Goal: Transaction & Acquisition: Book appointment/travel/reservation

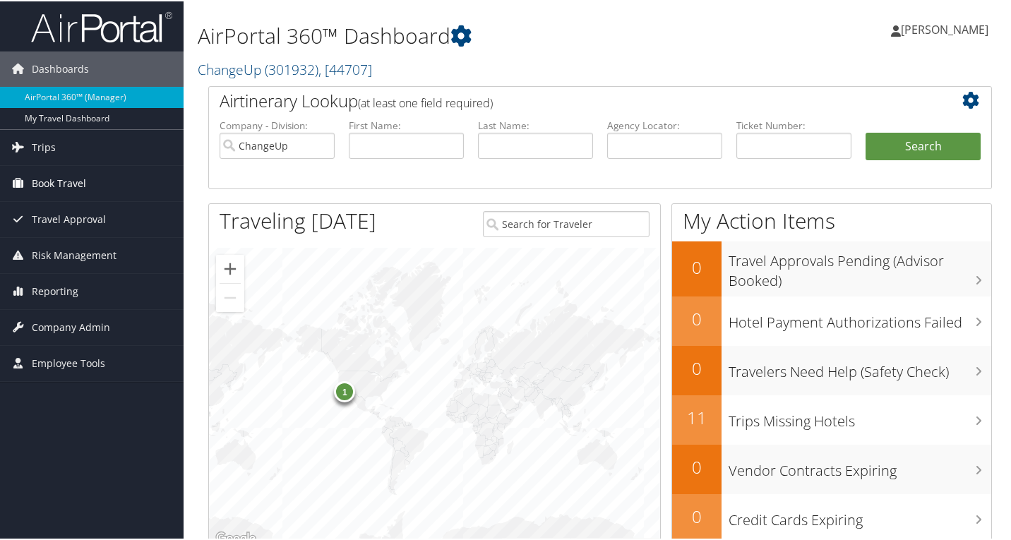
click at [71, 187] on span "Book Travel" at bounding box center [59, 181] width 54 height 35
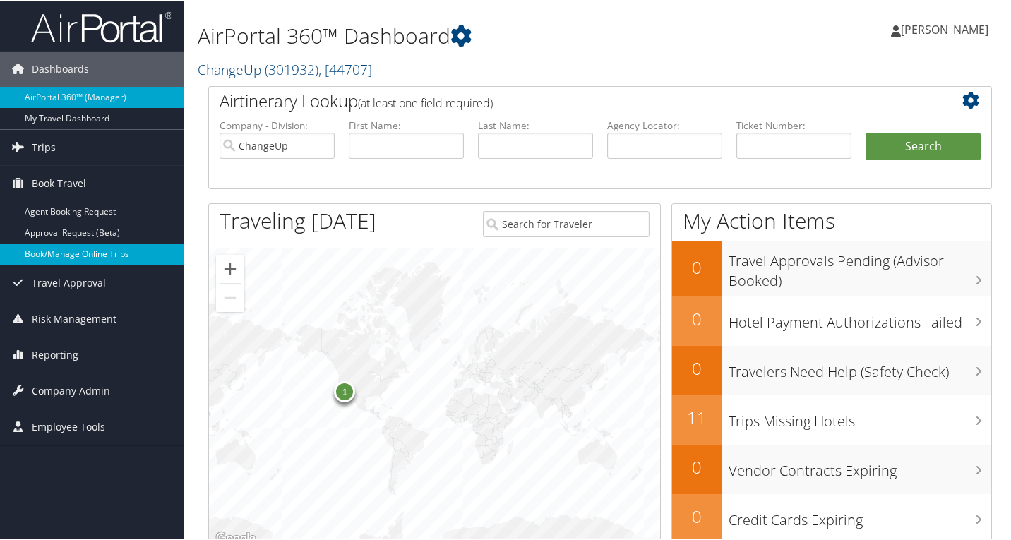
click at [87, 260] on link "Book/Manage Online Trips" at bounding box center [92, 252] width 184 height 21
